Goal: Task Accomplishment & Management: Use online tool/utility

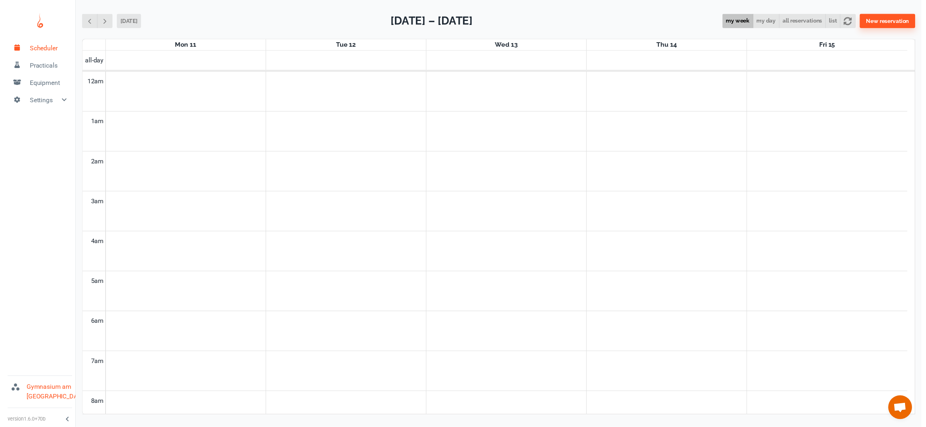
scroll to position [327, 0]
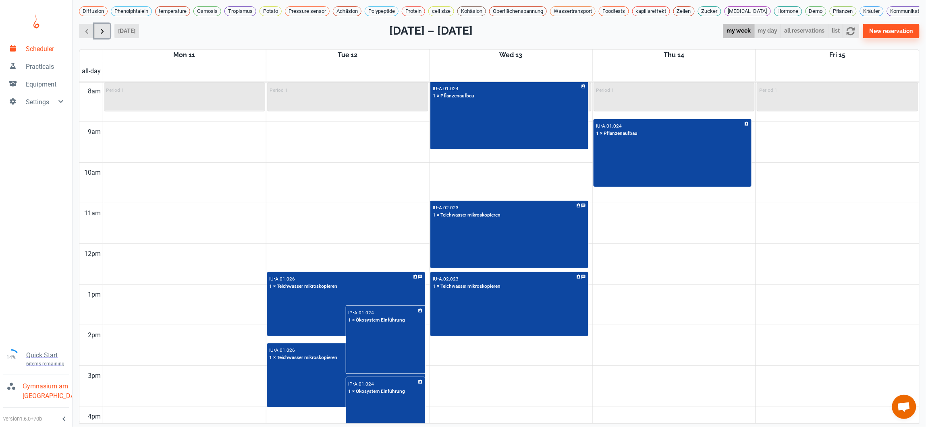
click at [101, 35] on span "button" at bounding box center [102, 31] width 8 height 8
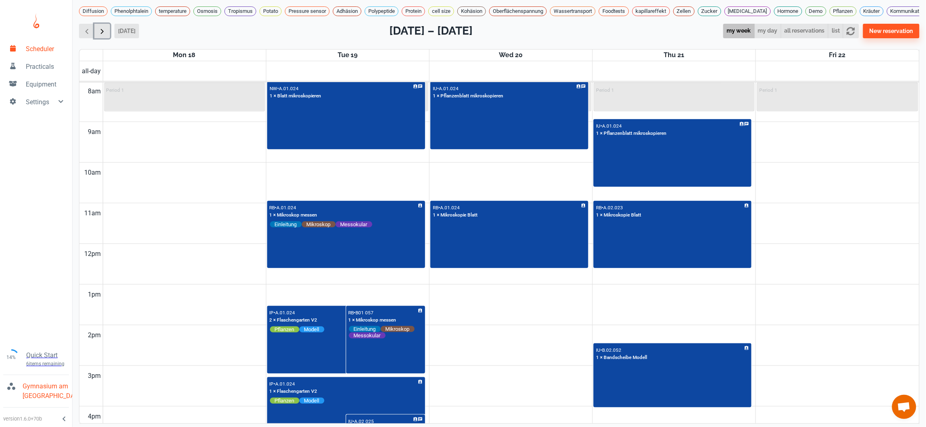
click at [101, 35] on span "button" at bounding box center [102, 31] width 8 height 8
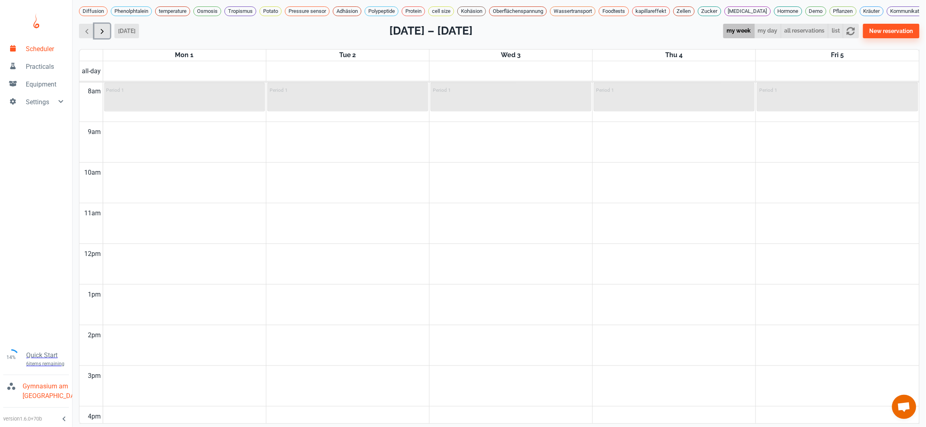
click at [101, 35] on span "button" at bounding box center [102, 31] width 8 height 8
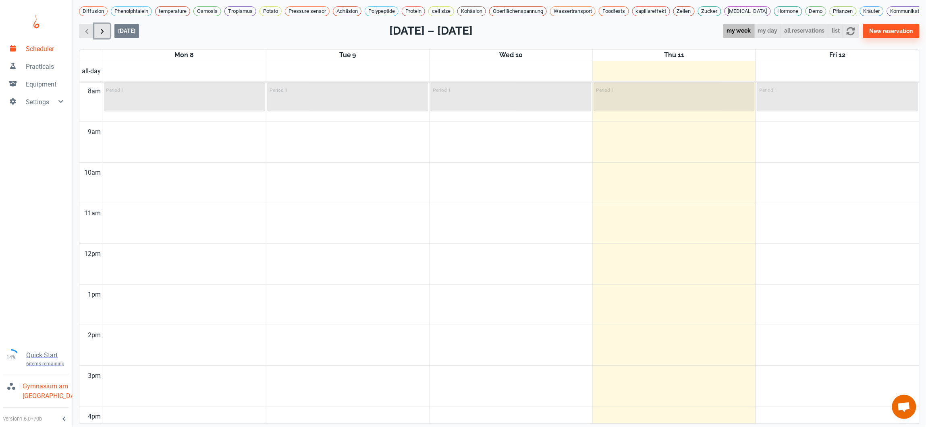
click at [100, 35] on span "button" at bounding box center [102, 31] width 8 height 8
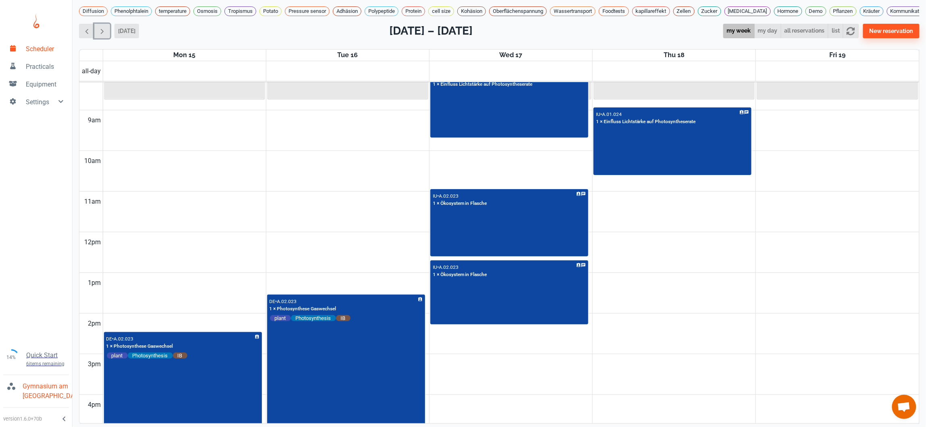
scroll to position [329, 0]
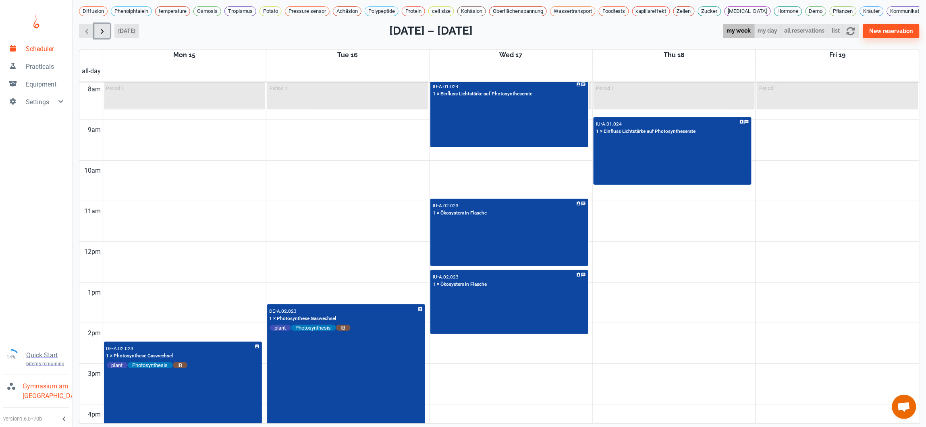
click at [106, 35] on span "button" at bounding box center [102, 31] width 8 height 8
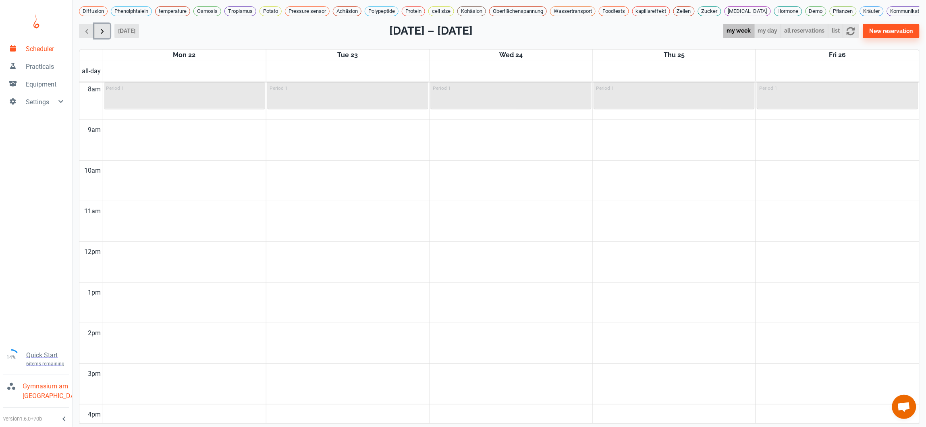
scroll to position [327, 0]
click at [89, 35] on span "button" at bounding box center [87, 31] width 8 height 8
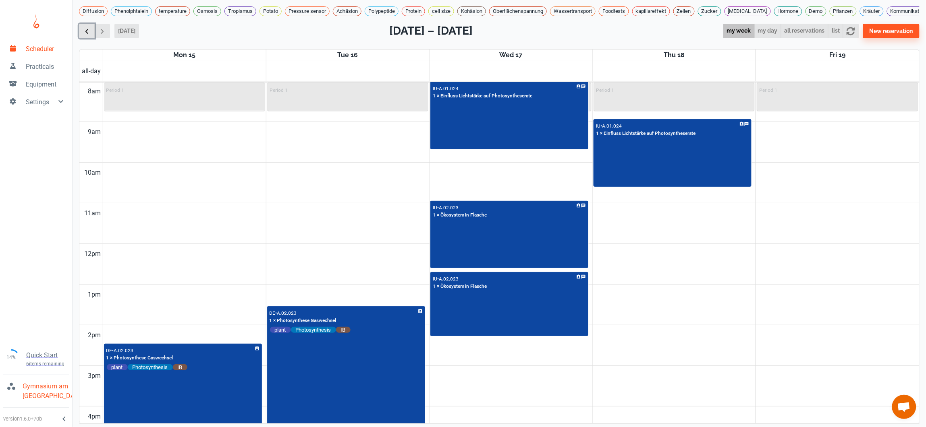
click at [89, 35] on span "button" at bounding box center [87, 31] width 8 height 8
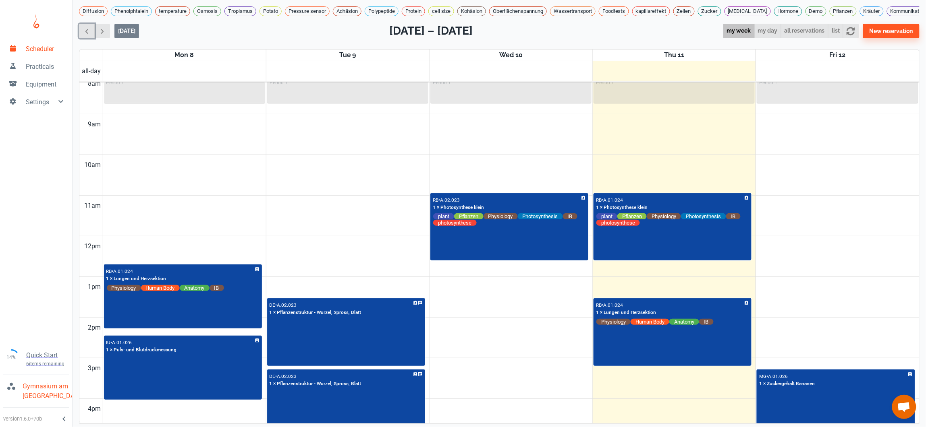
scroll to position [332, 0]
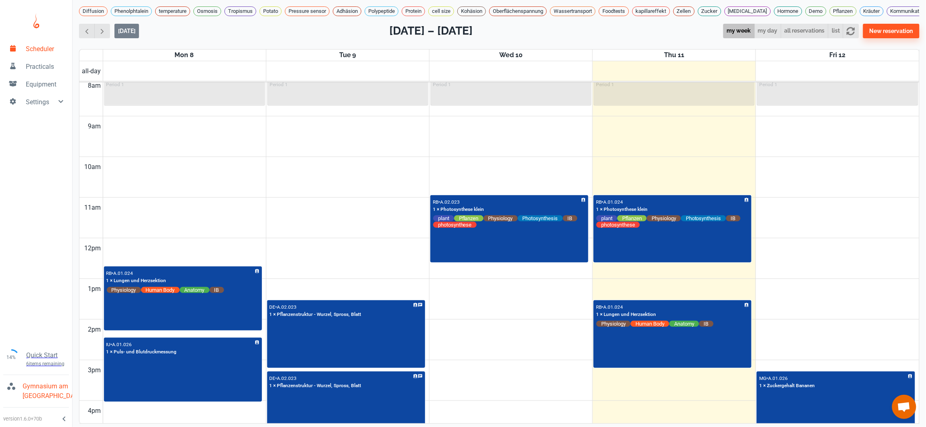
click at [704, 255] on div "RB • A.01.024 1 × Photosynthese klein plant Pflanzen Physiology Photosynthesis …" at bounding box center [672, 229] width 156 height 66
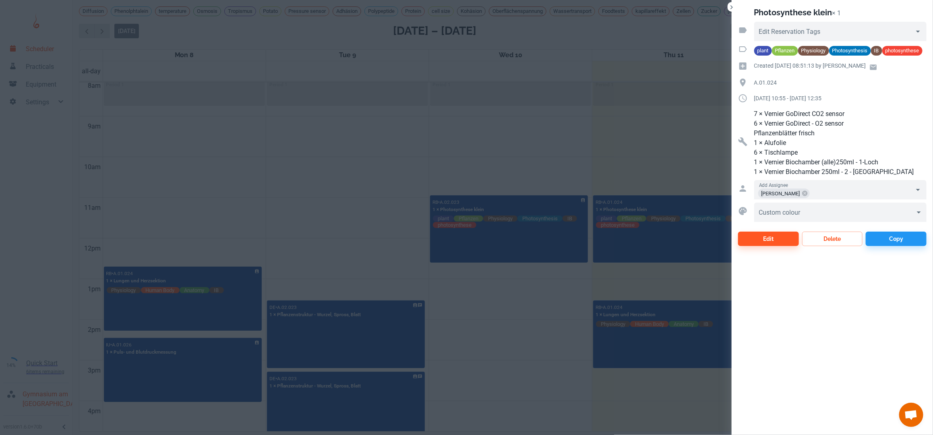
click at [598, 148] on div at bounding box center [466, 217] width 933 height 435
